Goal: Information Seeking & Learning: Learn about a topic

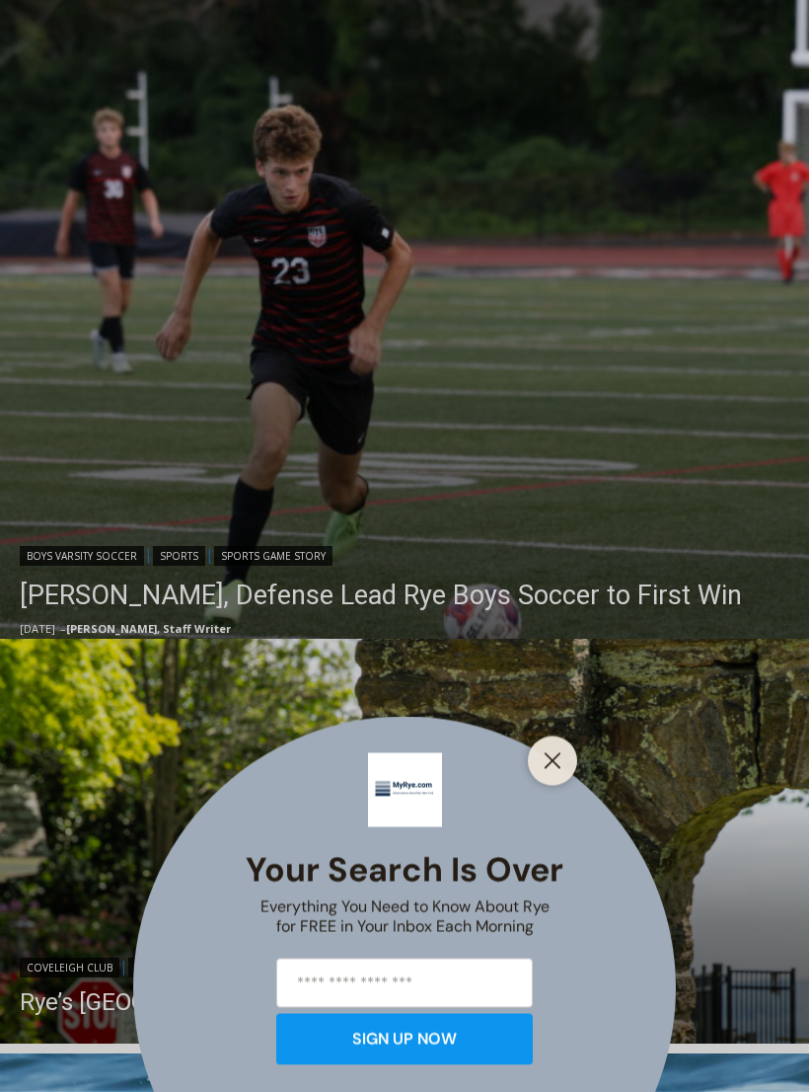
click at [632, 608] on div "Your Search is Over Everything You Need to Know About Rye for FREE in Your Inbo…" at bounding box center [404, 546] width 809 height 1092
click at [620, 785] on div "Your Search is Over Everything You Need to Know About Rye for FREE in Your Inbo…" at bounding box center [404, 546] width 809 height 1092
click at [588, 785] on div "Your Search is Over Everything You Need to Know About Rye for FREE in Your Inbo…" at bounding box center [404, 546] width 809 height 1092
click at [564, 775] on button "Close" at bounding box center [553, 761] width 28 height 28
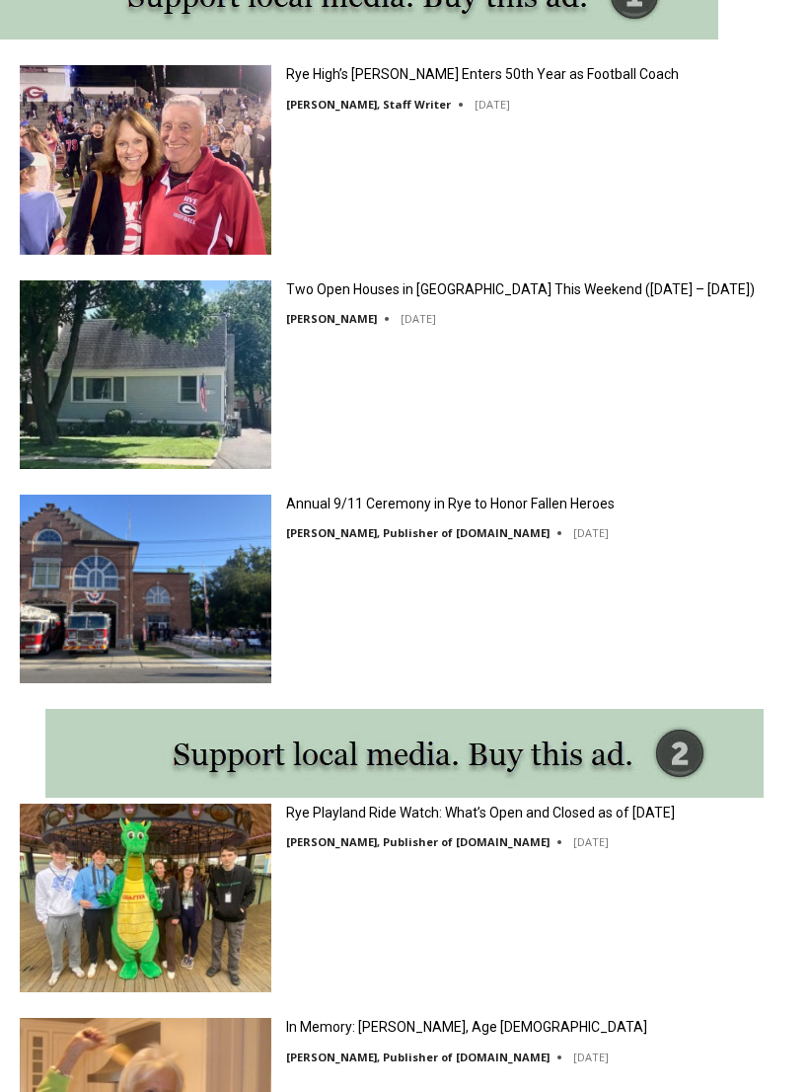
scroll to position [2078, 0]
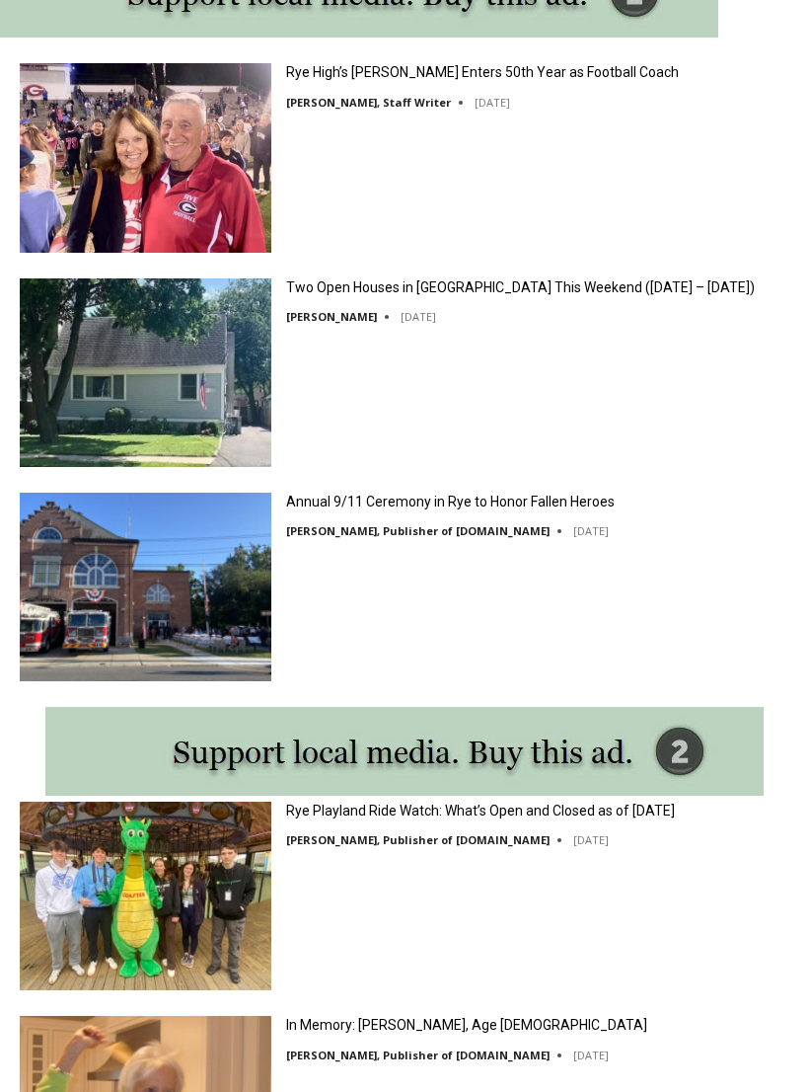
click at [126, 625] on img at bounding box center [146, 588] width 252 height 189
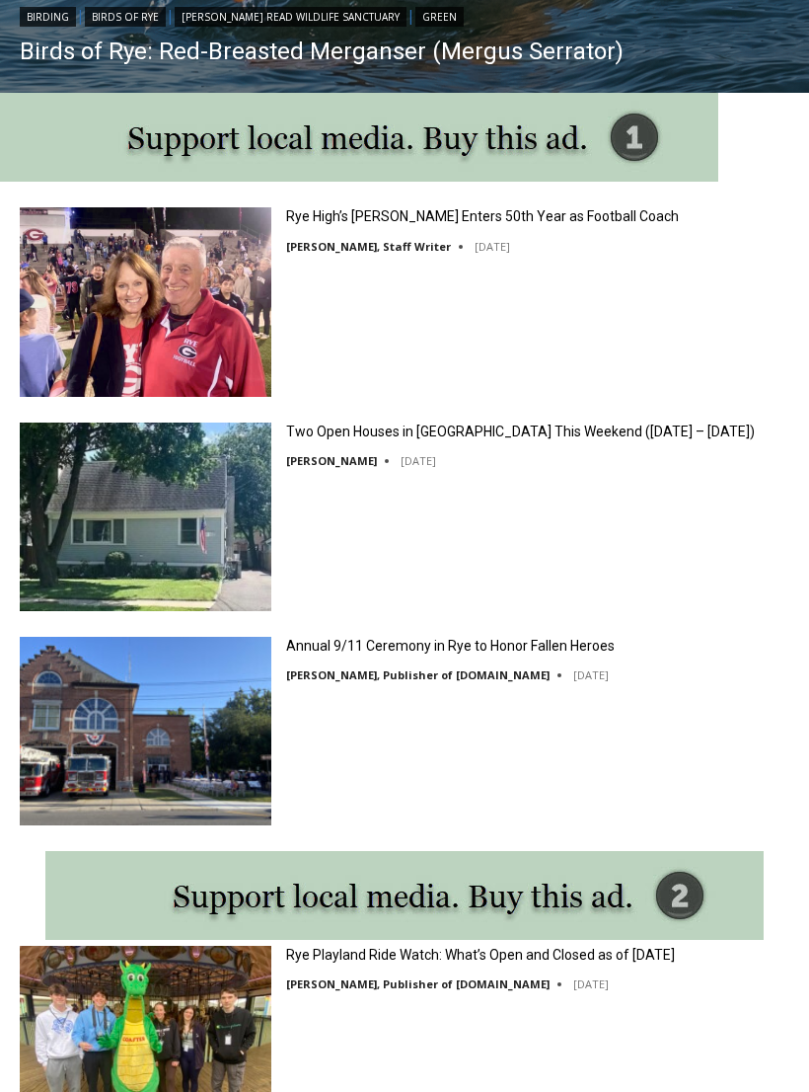
scroll to position [1886, 0]
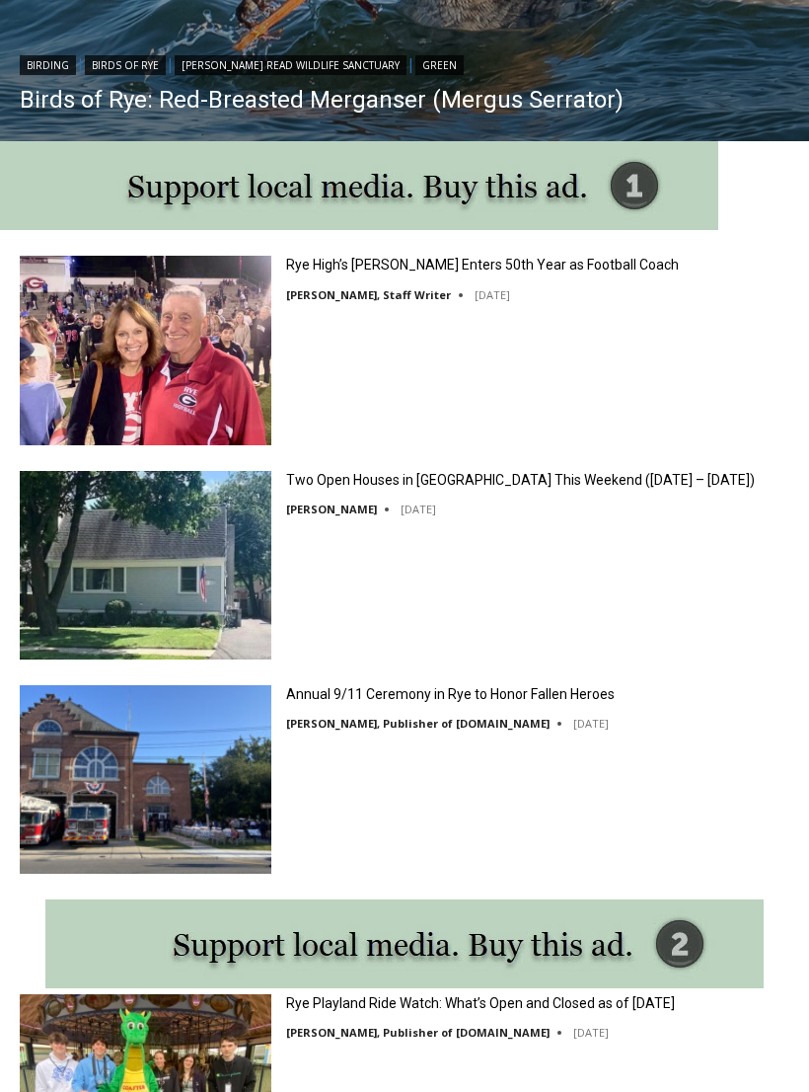
click at [122, 332] on img at bounding box center [146, 350] width 252 height 189
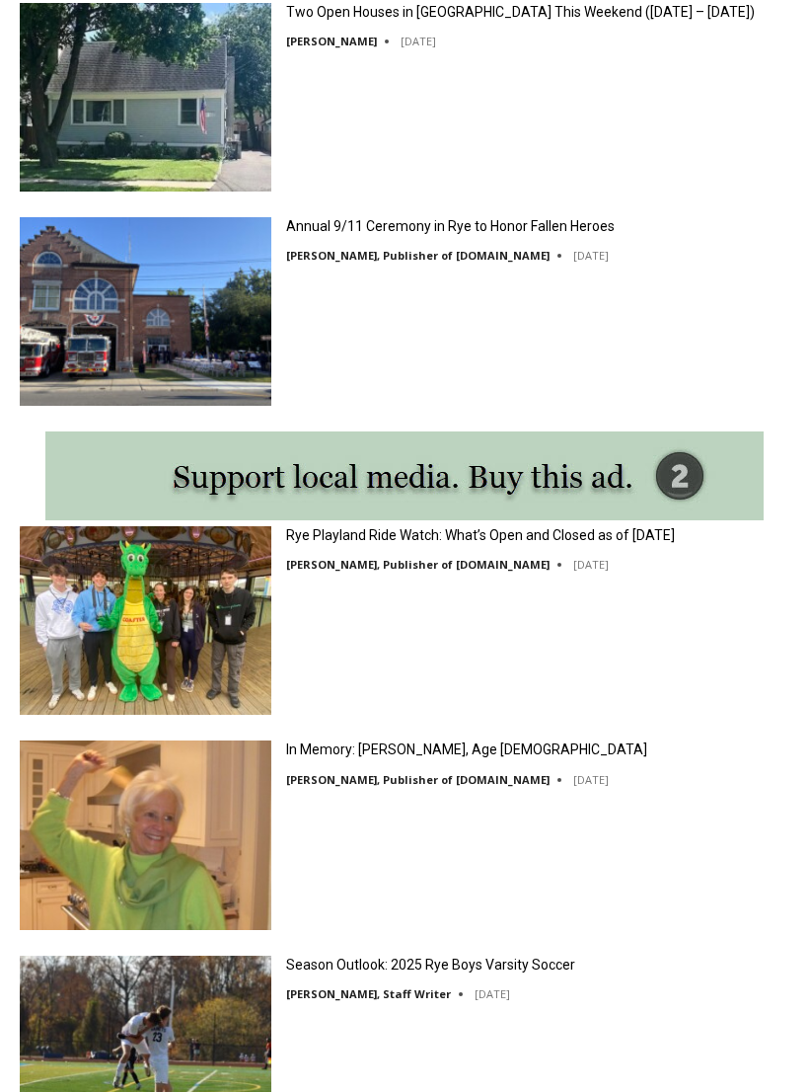
scroll to position [2354, 0]
click at [103, 846] on img at bounding box center [146, 834] width 252 height 189
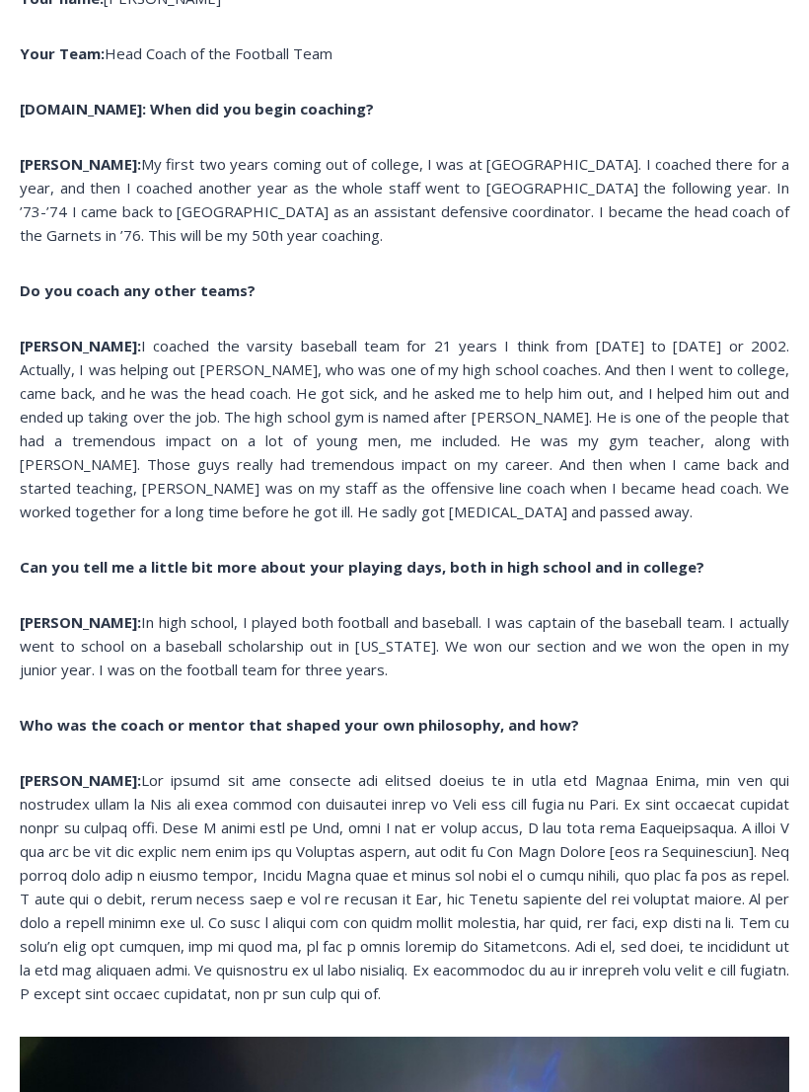
scroll to position [1951, 0]
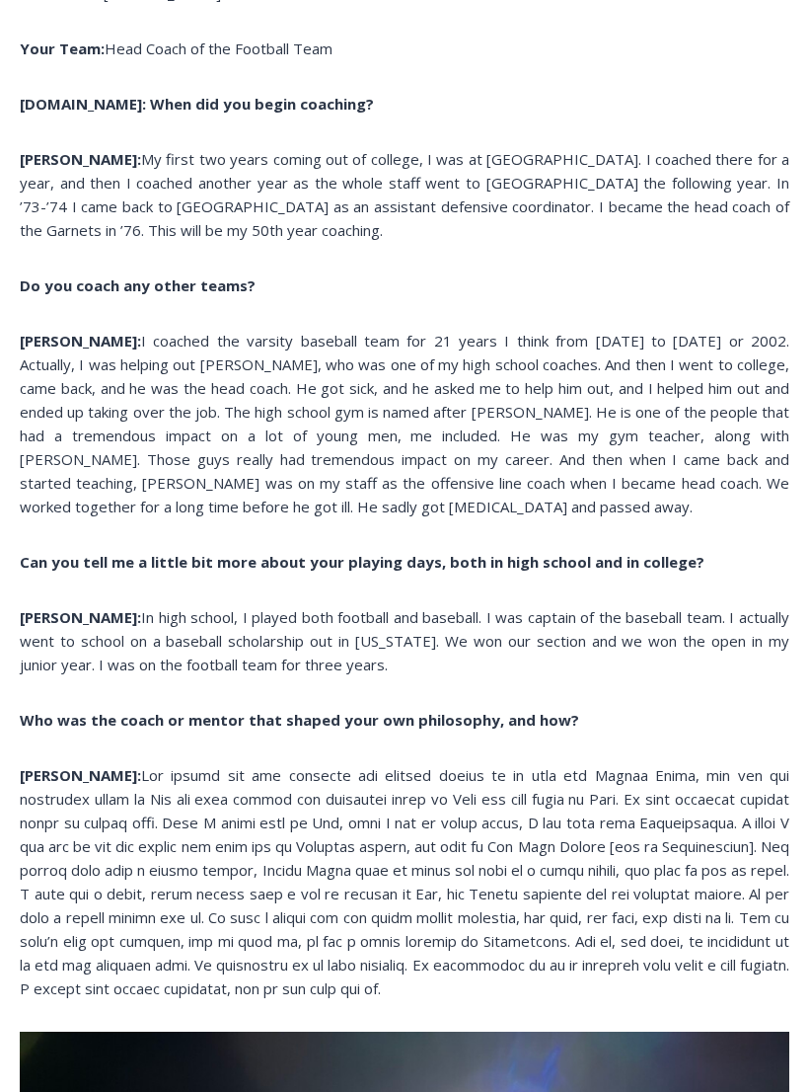
click at [665, 605] on p "Garr: In high school, I played both football and baseball. I was captain of the…" at bounding box center [405, 640] width 770 height 71
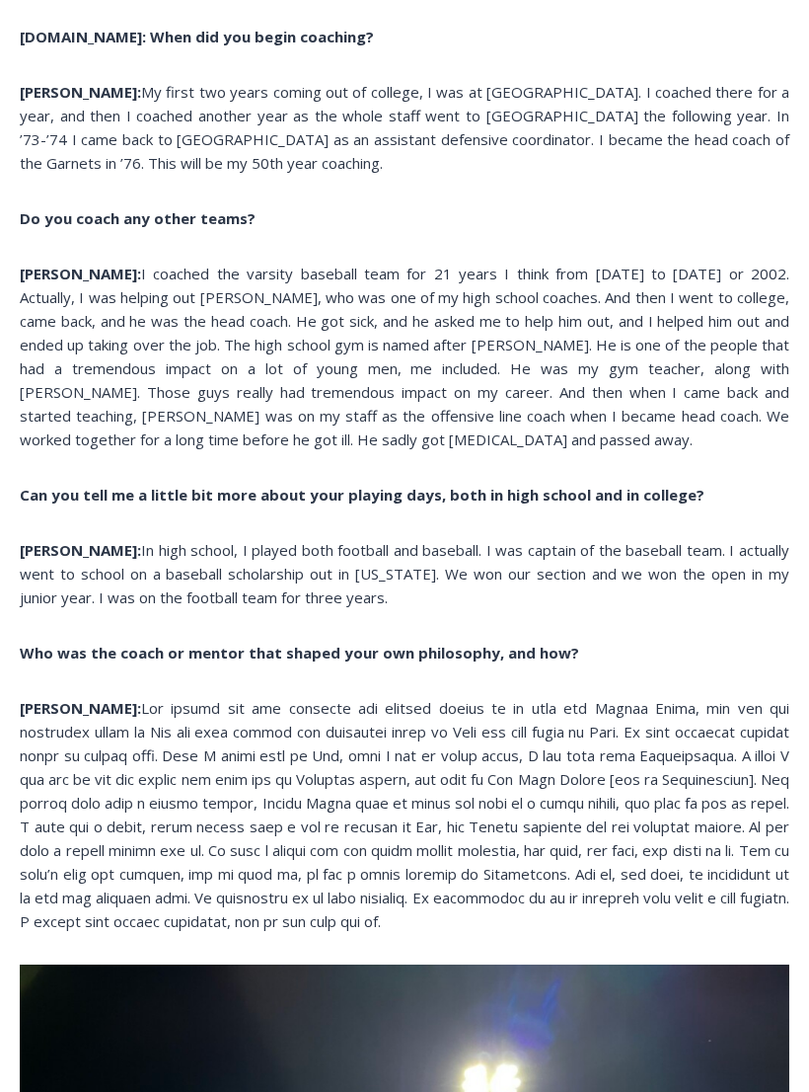
scroll to position [0, 0]
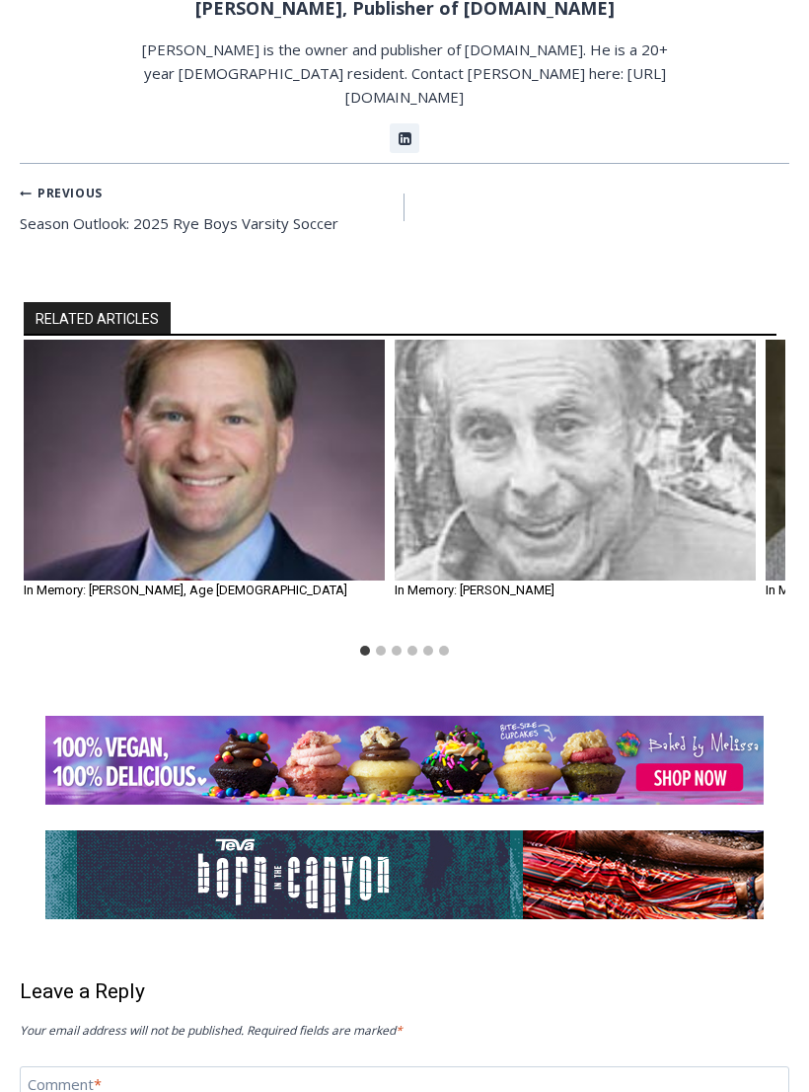
scroll to position [1898, 0]
click at [142, 341] on img "1 of 6" at bounding box center [204, 460] width 361 height 241
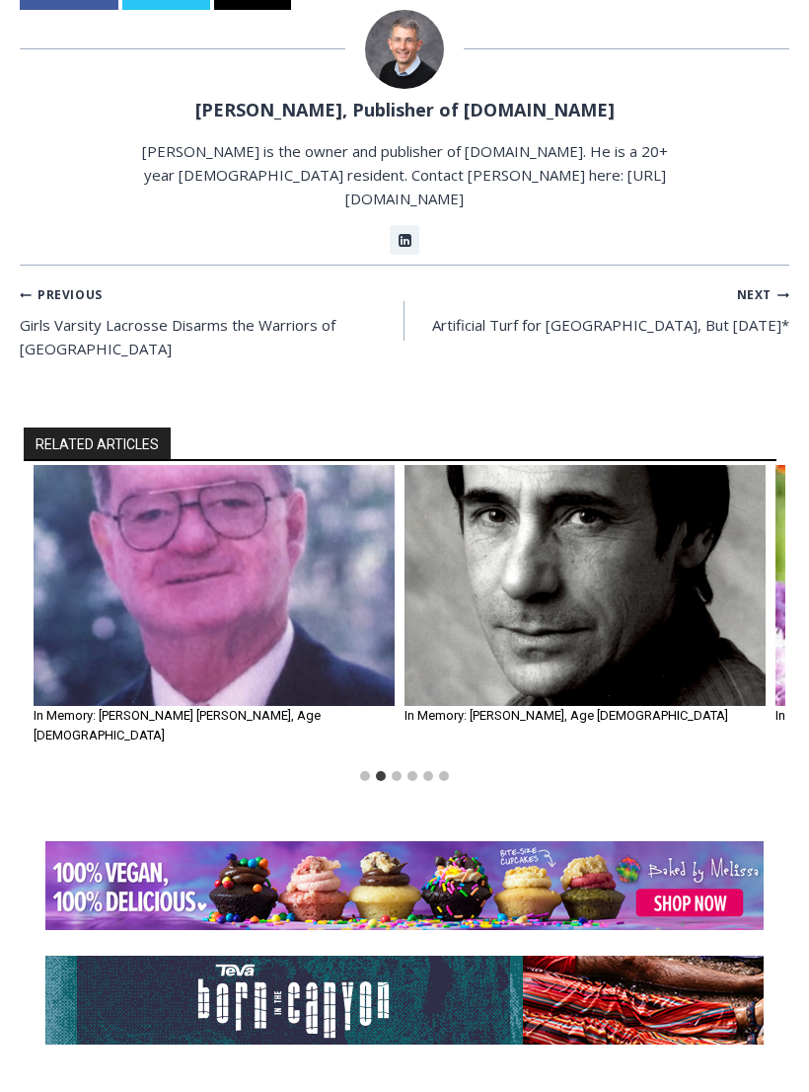
scroll to position [1654, 0]
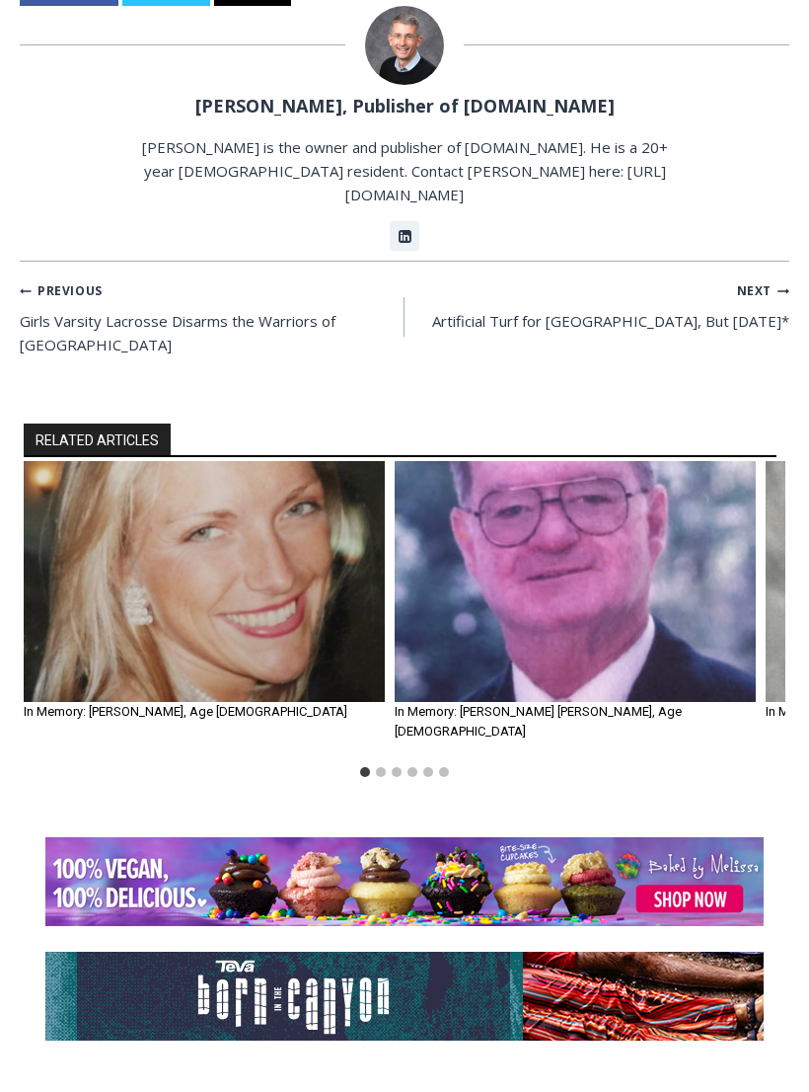
click at [133, 488] on img "1 of 6" at bounding box center [204, 581] width 361 height 241
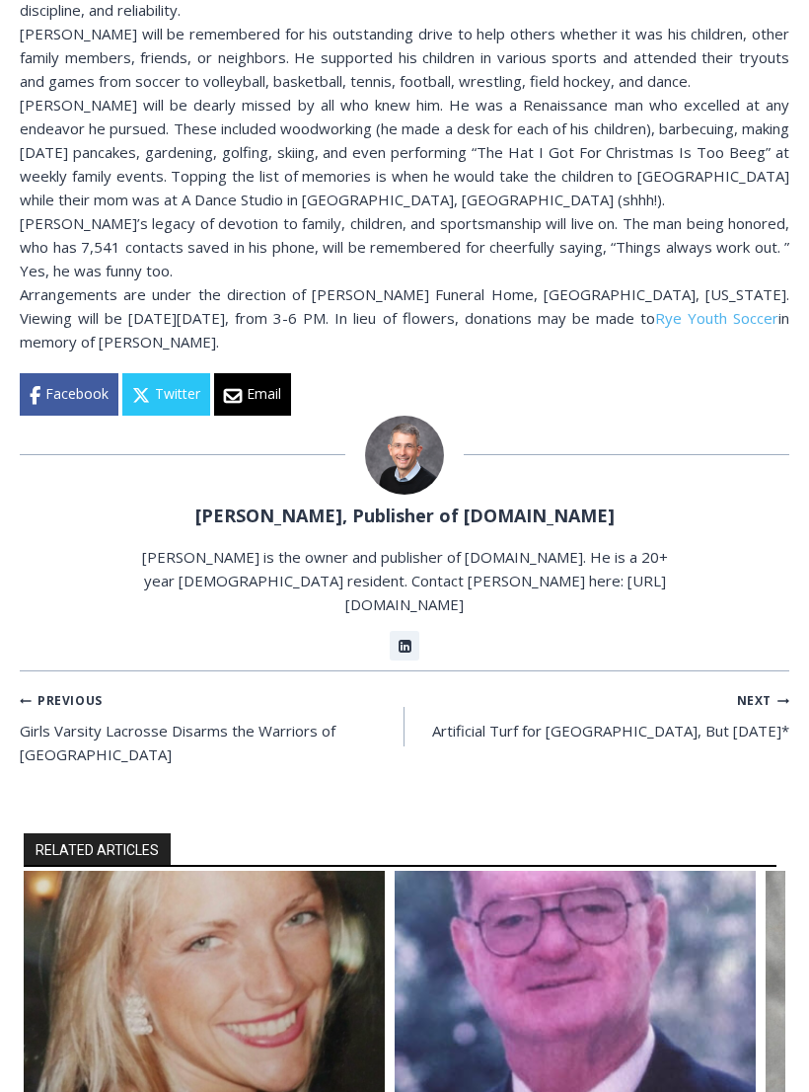
scroll to position [1237, 0]
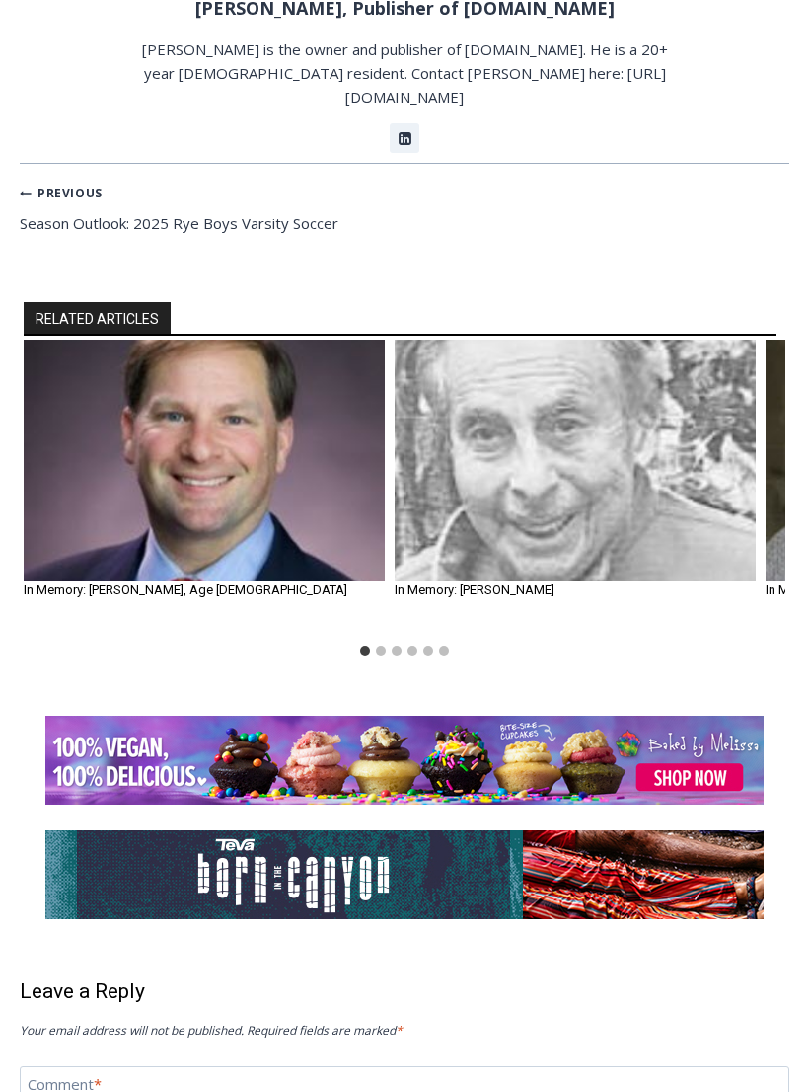
click at [515, 340] on img "2 of 6" at bounding box center [575, 460] width 361 height 241
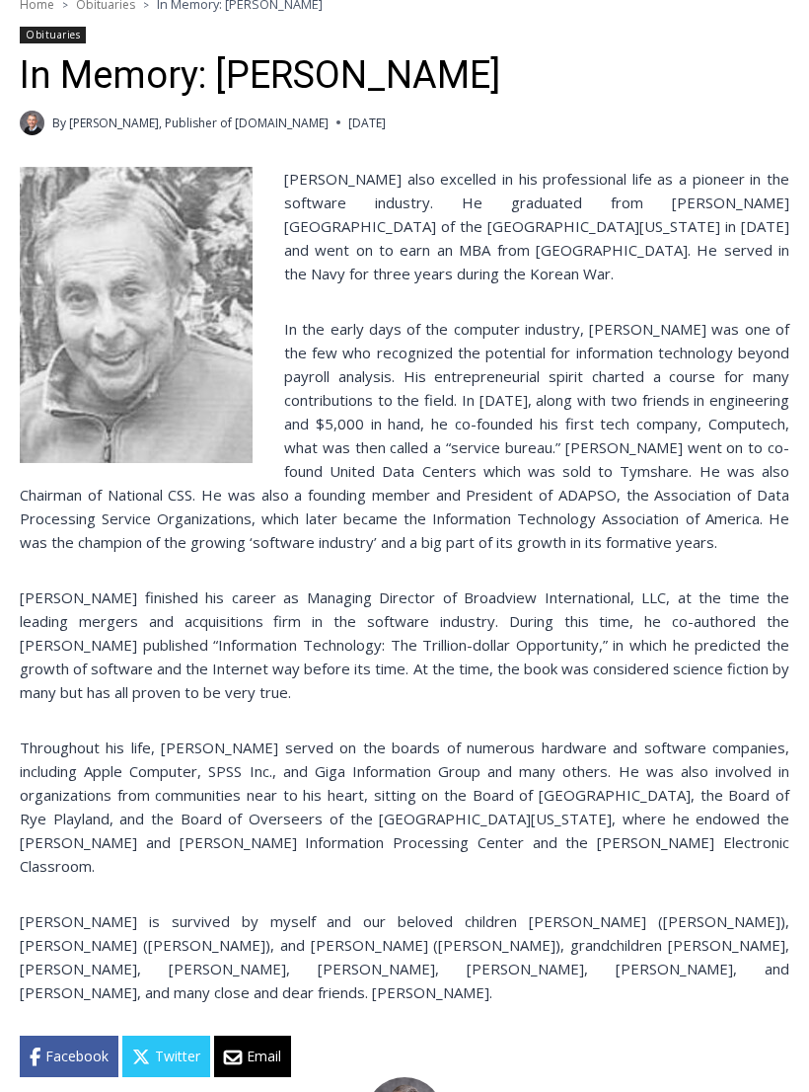
scroll to position [433, 0]
